Goal: Check status: Check status

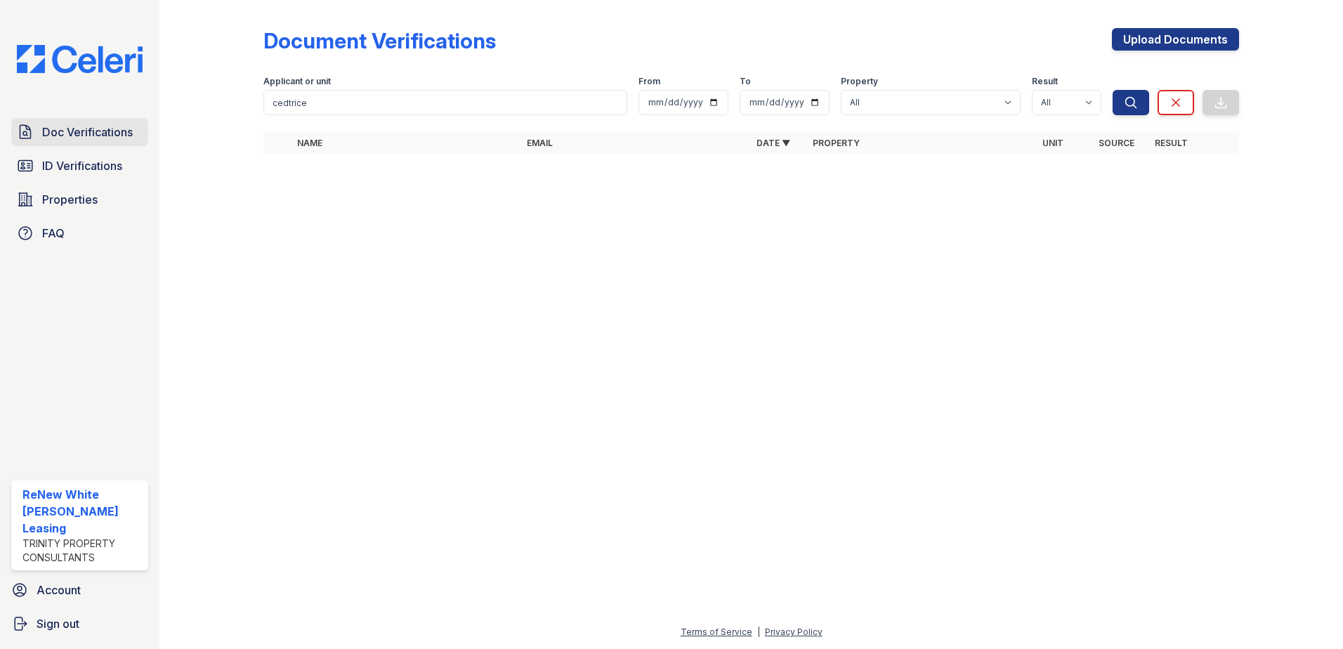
click at [86, 130] on span "Doc Verifications" at bounding box center [87, 132] width 91 height 17
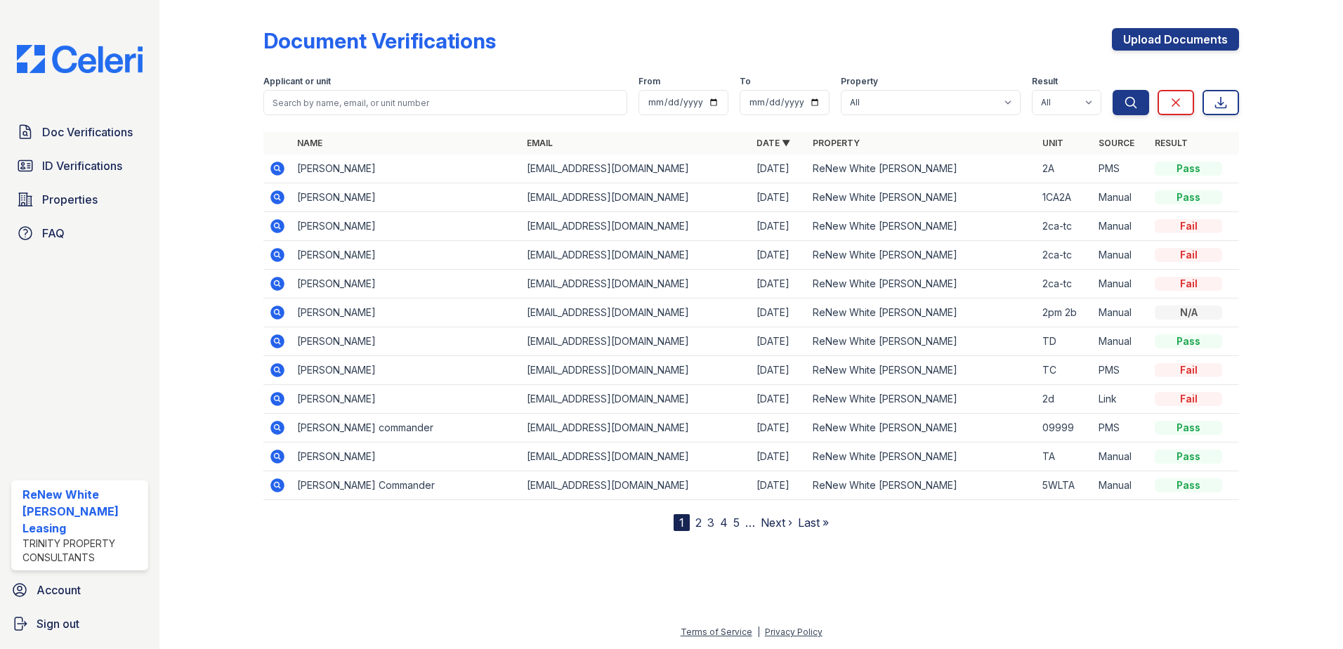
click at [272, 398] on icon at bounding box center [277, 399] width 14 height 14
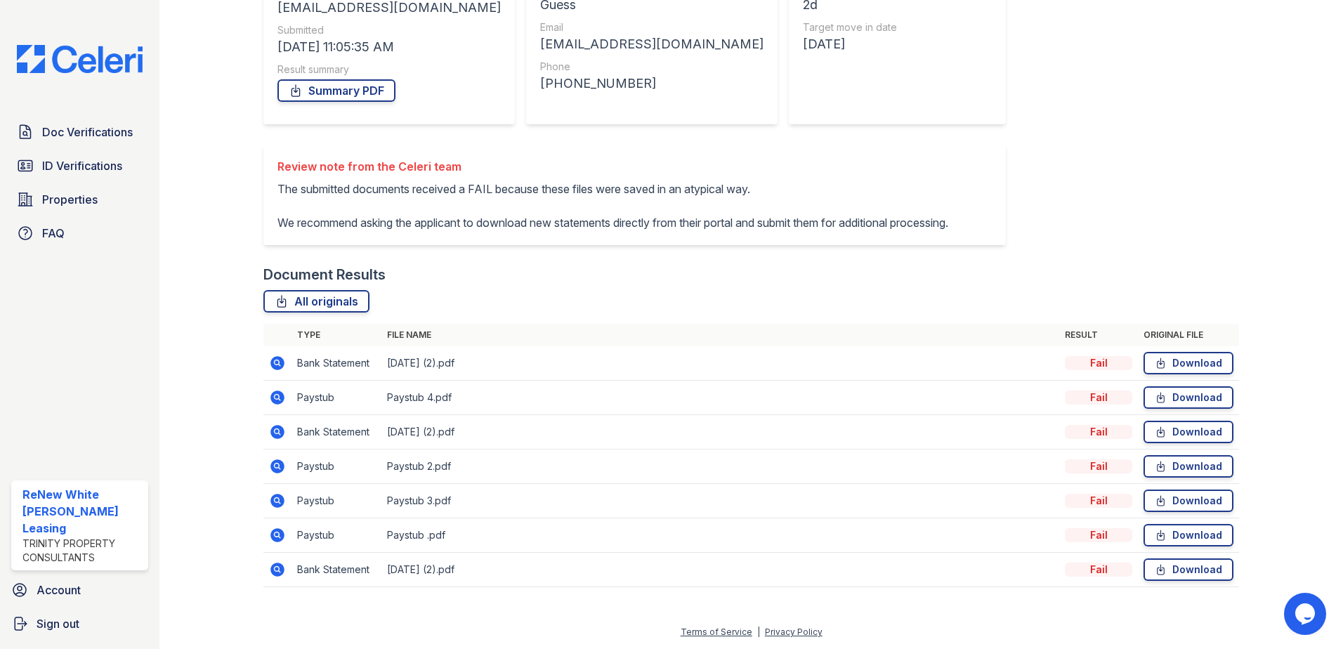
click at [270, 400] on icon at bounding box center [277, 397] width 14 height 14
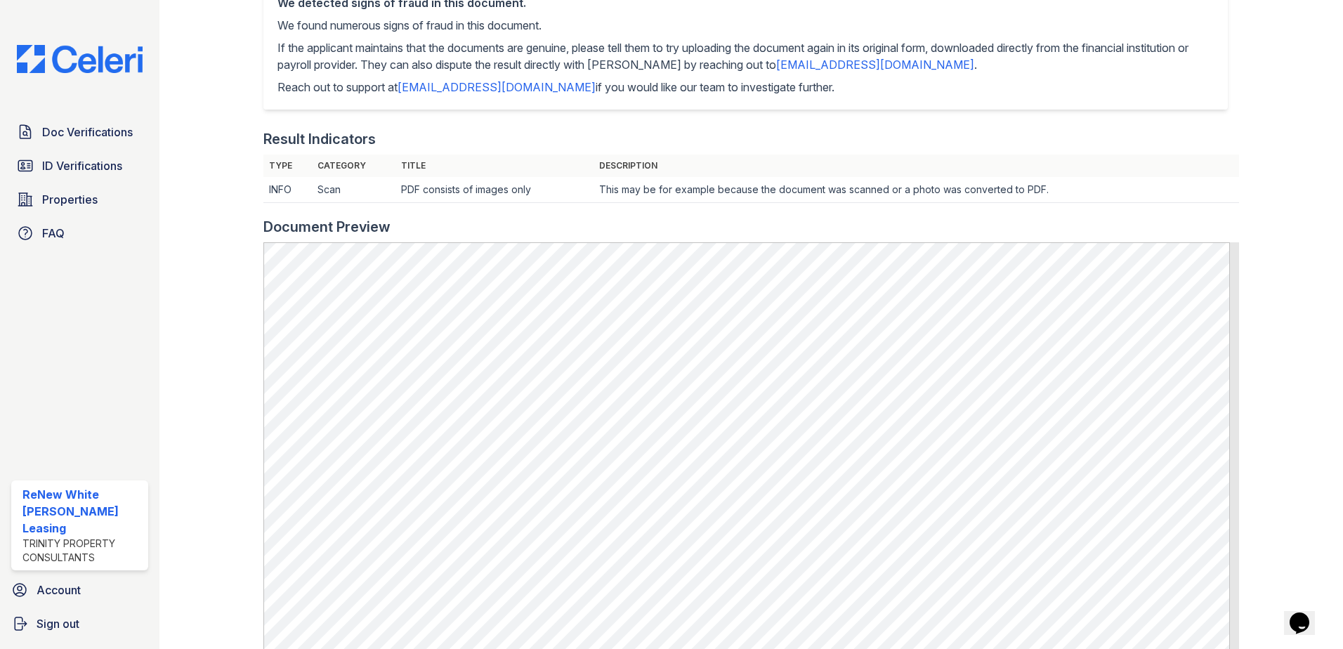
scroll to position [421, 0]
